Goal: Task Accomplishment & Management: Manage account settings

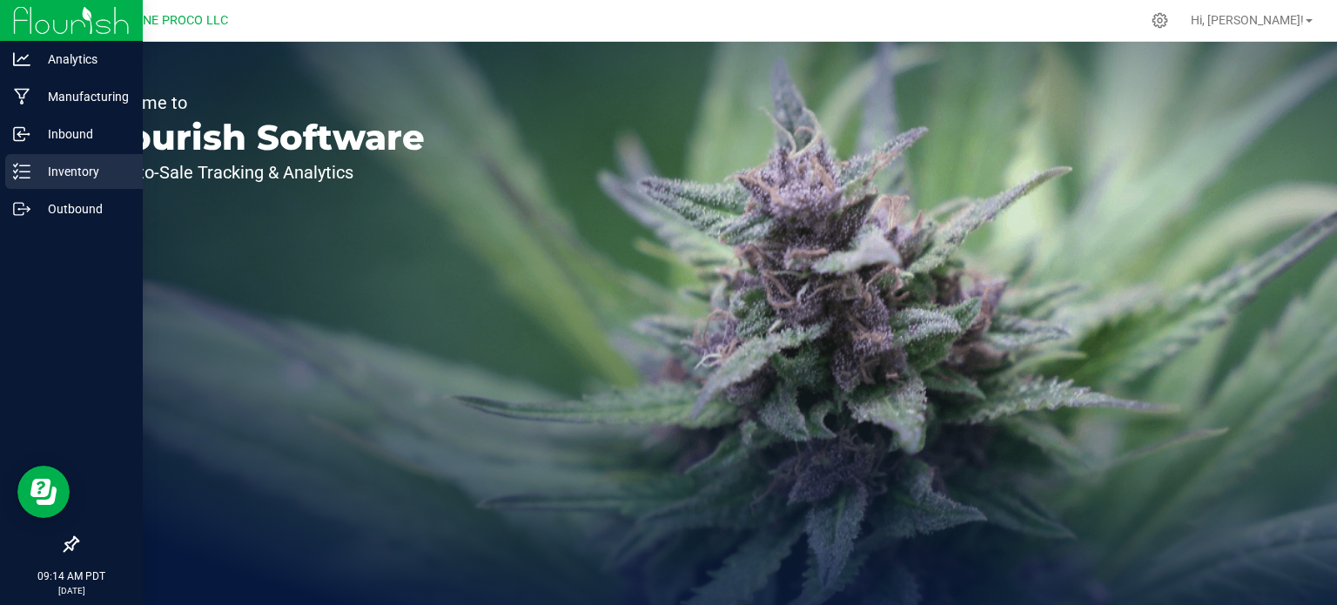
click at [18, 163] on icon at bounding box center [21, 171] width 17 height 17
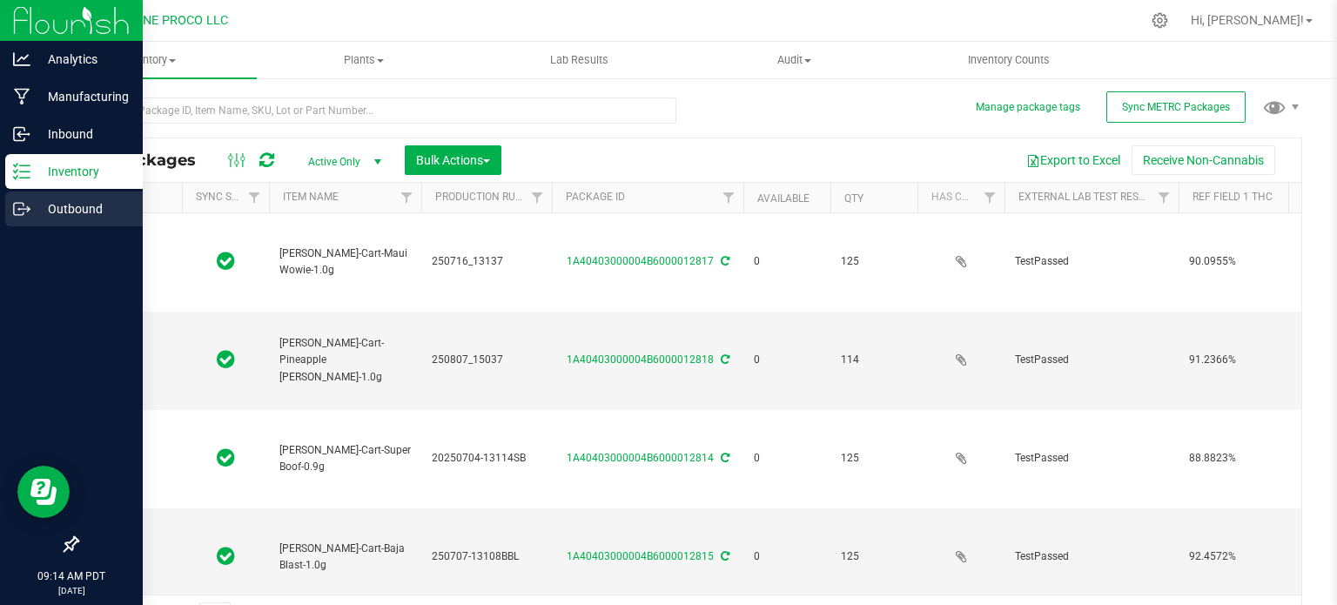
click at [46, 204] on p "Outbound" at bounding box center [82, 208] width 104 height 21
type input "2025-07-16"
type input "2025-08-07"
type input "2025-07-04"
type input "2025-07-02"
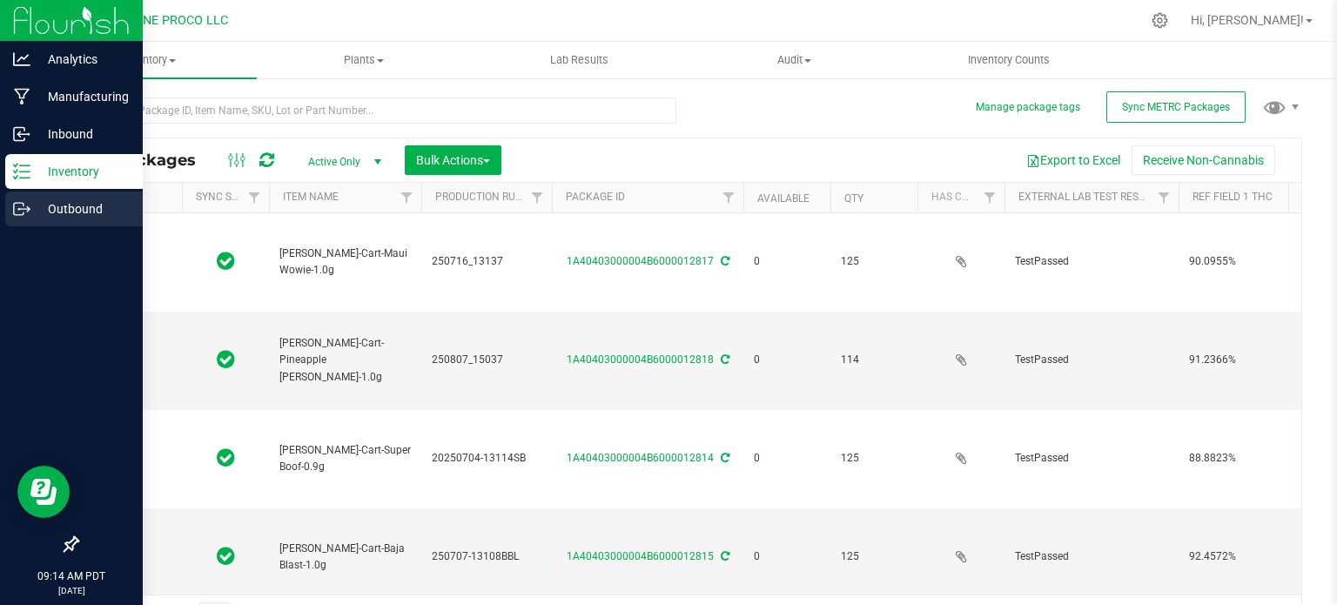
type input "2025-06-30"
type input "2025-07-16"
type input "2025-07-02"
type input "2025-06-30"
type input "2025-07-04"
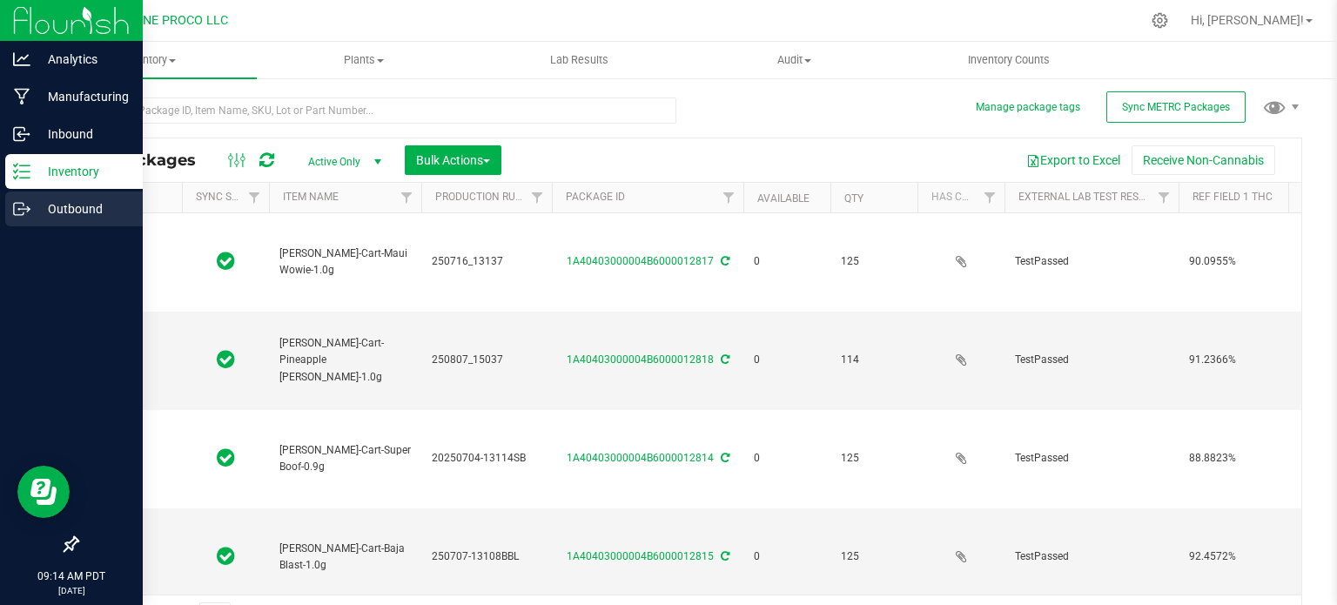
type input "2025-07-16"
type input "2025-08-07"
type input "2025-06-30"
type input "2025-07-02"
type input "2025-06-12"
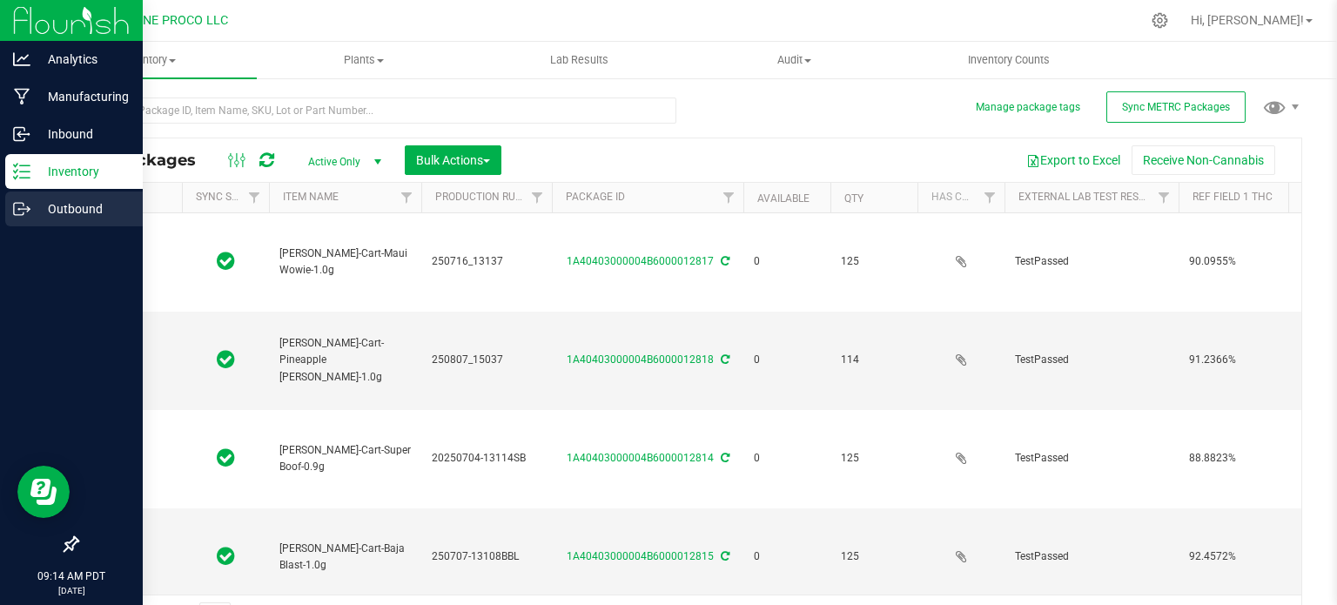
type input "2025-07-28"
type input "2025-07-16"
type input "2025-08-07"
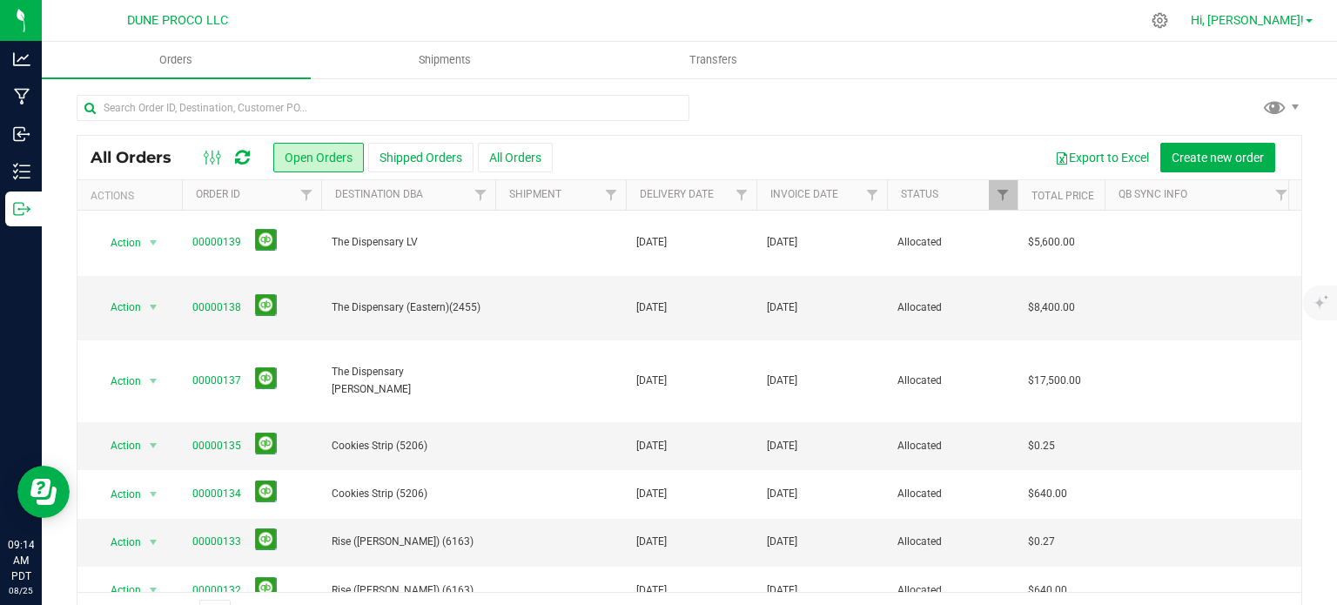
click at [1313, 18] on link "Hi, [PERSON_NAME]!" at bounding box center [1251, 20] width 136 height 18
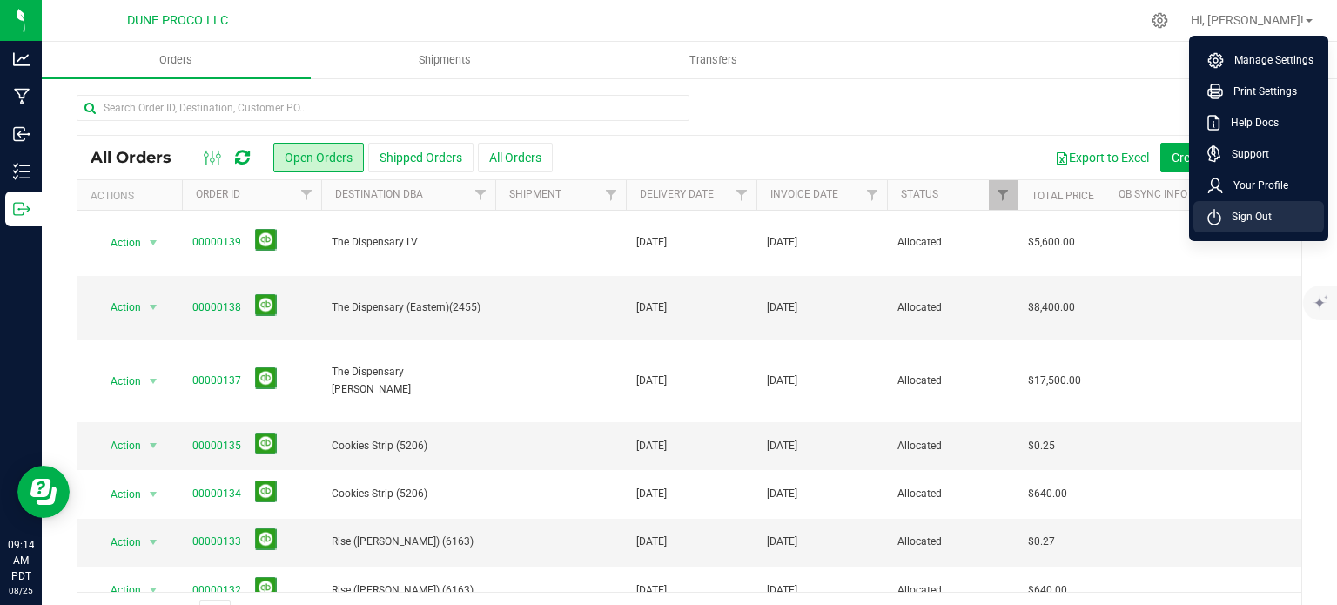
click at [1238, 205] on li "Sign Out" at bounding box center [1258, 216] width 131 height 31
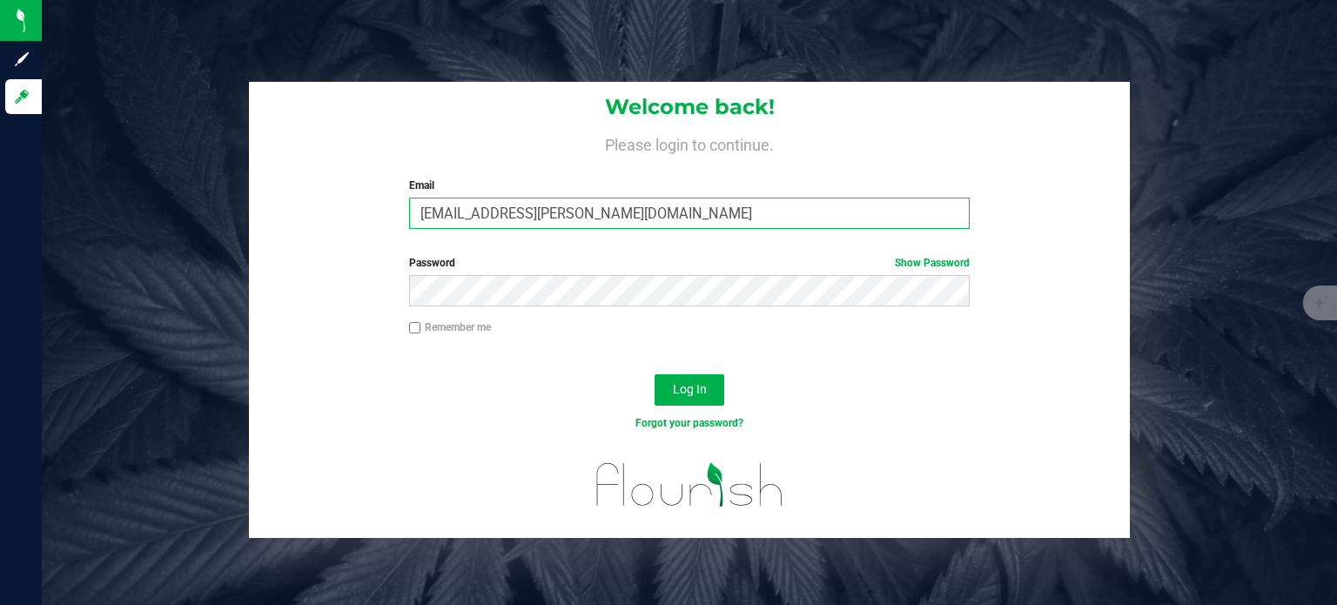
click at [632, 211] on input "max.o'donnell@cnduit.com" at bounding box center [689, 213] width 561 height 31
type input "maxxodonnell1995@gmail.com"
click at [677, 396] on span "Log In" at bounding box center [690, 389] width 34 height 14
